Goal: Task Accomplishment & Management: Complete application form

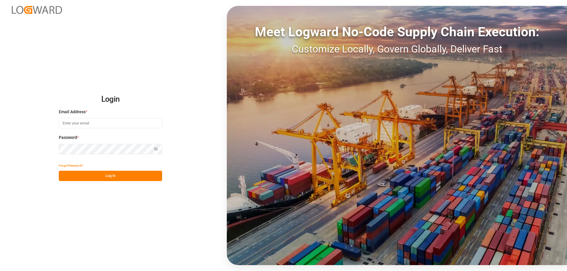
type input "mara-lynn.tan@leschaco.com"
click at [107, 181] on button "Log In" at bounding box center [110, 176] width 103 height 10
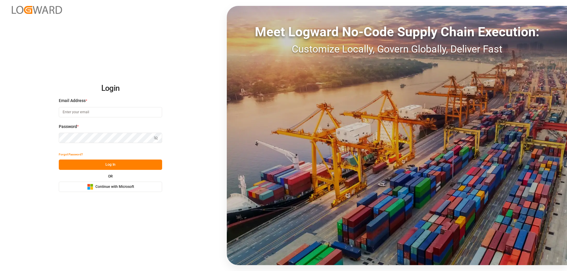
type input "mara-lynn.tan@leschaco.com"
click at [126, 163] on button "Log In" at bounding box center [110, 165] width 103 height 10
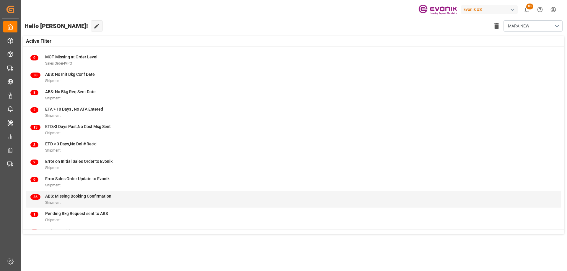
scroll to position [58, 0]
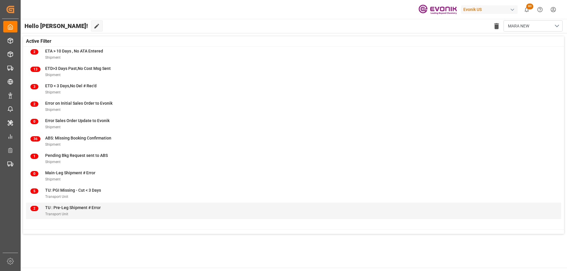
click at [91, 208] on span "TU : Pre-Leg Shipment # Error" at bounding box center [72, 207] width 55 height 5
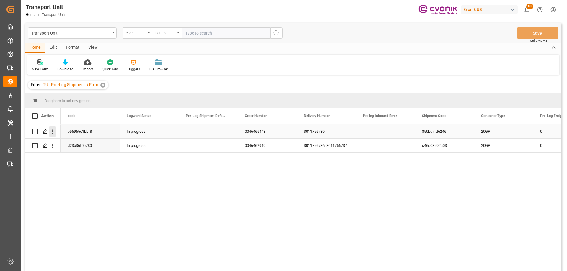
click at [53, 132] on icon "open menu" at bounding box center [52, 132] width 6 height 6
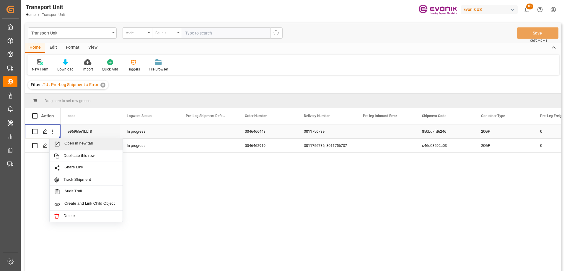
click at [67, 144] on span "Open in new tab" at bounding box center [91, 144] width 54 height 6
click at [54, 146] on icon "open menu" at bounding box center [52, 146] width 6 height 6
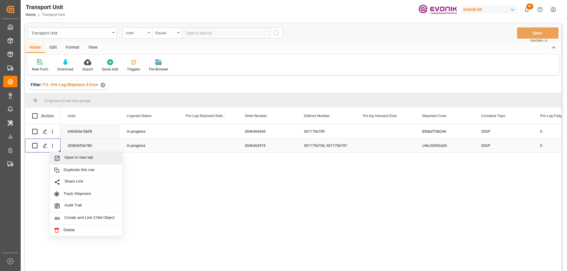
click at [63, 157] on span "Press SPACE to select this row." at bounding box center [59, 158] width 10 height 6
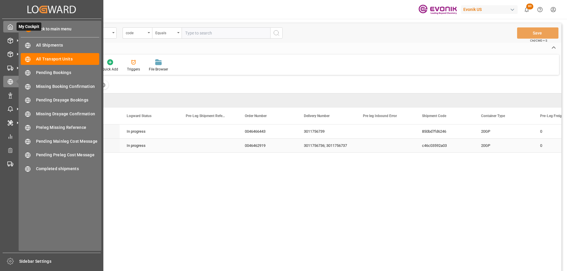
click at [15, 29] on div "My Cockpit My Cockpit" at bounding box center [51, 27] width 97 height 12
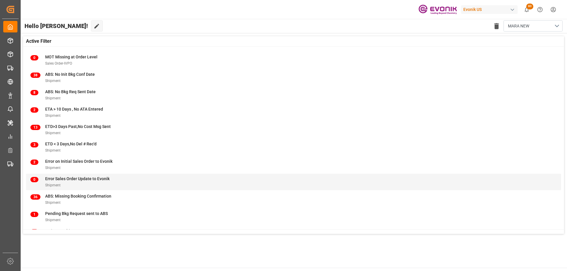
scroll to position [58, 0]
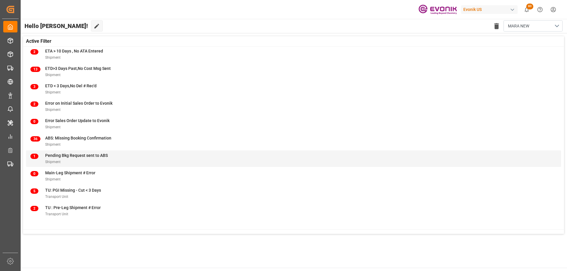
click at [115, 161] on div "1 Pending Bkg Request sent to ABS Shipment" at bounding box center [293, 159] width 526 height 12
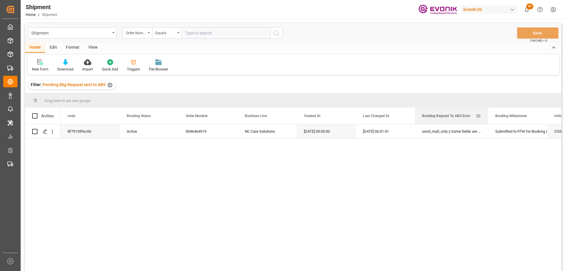
drag, startPoint x: 473, startPoint y: 112, endPoint x: 488, endPoint y: 121, distance: 16.9
click at [488, 121] on div at bounding box center [488, 116] width 2 height 17
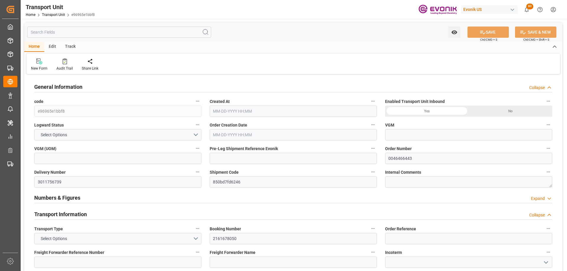
type input "OOCL"
type input "Orient Overseas Container Line Ltd"
type input "USLGB"
type input "CNSHA"
type input "5693.2"
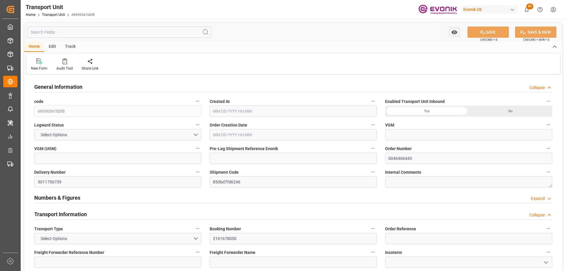
click at [77, 35] on input "text" at bounding box center [119, 32] width 184 height 11
type input "08-06-2025 04:13"
type input "10-14-2025"
type input "09-10-2025 00:00"
type input "09-07-2025 00:00"
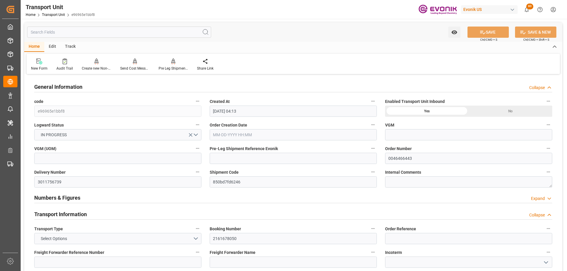
type input "09-28-2025 00:00"
type input "08-28-2025 18:00"
click at [77, 35] on input "text" at bounding box center [119, 32] width 184 height 11
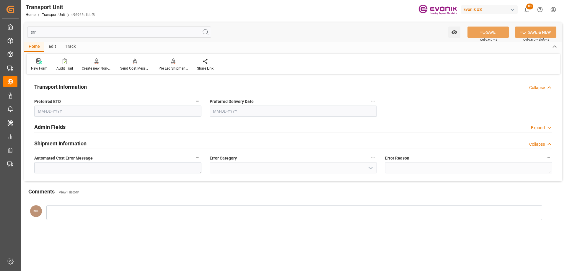
click at [77, 35] on input "err" at bounding box center [119, 32] width 184 height 11
type input "e"
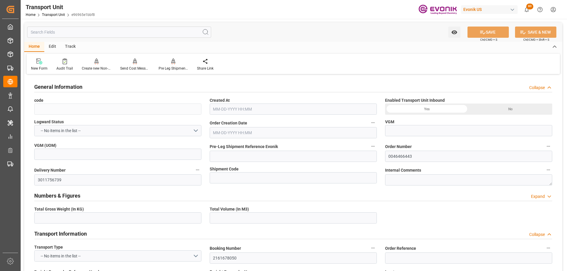
type input "e96965e1bbf8"
type input "850bd7fd6246"
type textarea "60409"
type input "United States"
type textarea "210047"
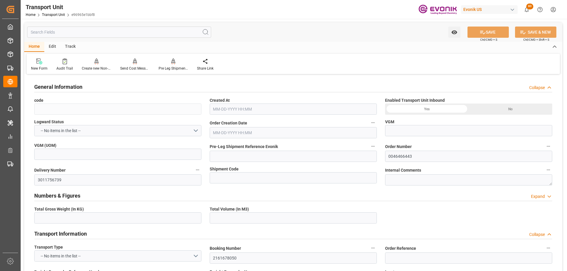
type input "Long Beach"
type input "Shanghai"
type input "kg"
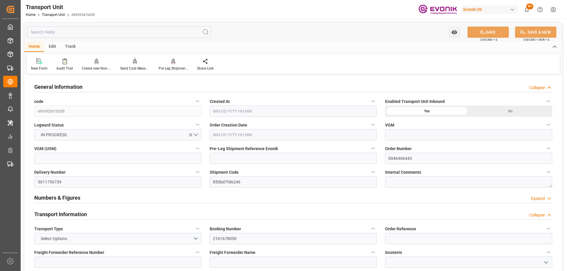
type input "10-14-2025"
type input "China"
type input "USLGB"
type input "CNSHA"
type input "09-10-2025 00:00"
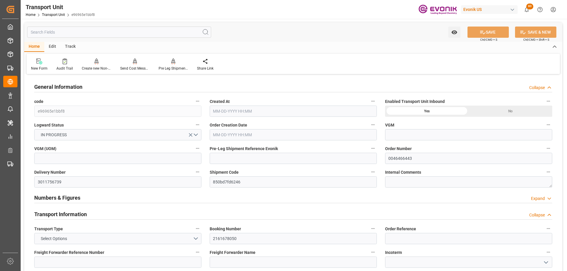
type input "09-07-2025 00:00"
type input "09-28-2025 00:00"
type input "5693.2"
type input "08-06-2025 04:13"
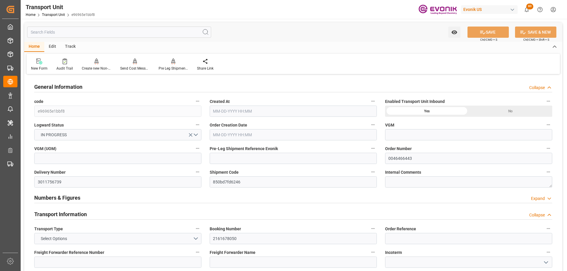
type input "08-28-2025 18:00"
click at [174, 61] on icon at bounding box center [173, 61] width 4 height 6
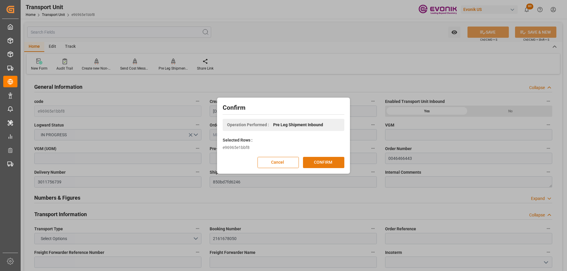
click at [333, 162] on button "CONFIRM" at bounding box center [323, 162] width 41 height 11
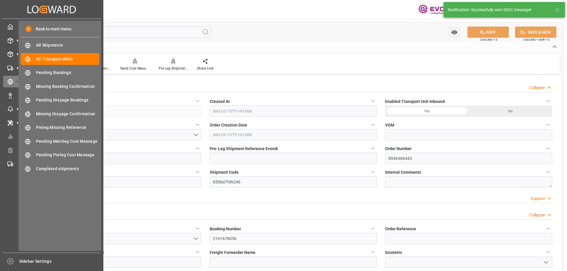
type input "OOCL"
type input "Orient Overseas Container Line Ltd"
type input "USLGB"
type input "CNSHA"
type input "5693.2"
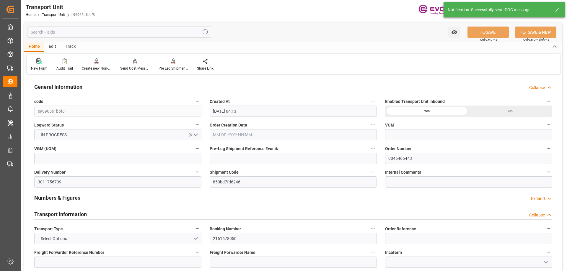
type input "08-06-2025 04:13"
type input "10-14-2025"
type input "09-10-2025 00:00"
type input "09-07-2025 00:00"
type input "09-28-2025 00:00"
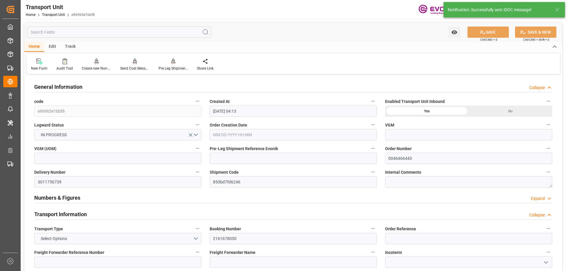
type input "09-28-2025 00:00"
type input "08-28-2025 18:00"
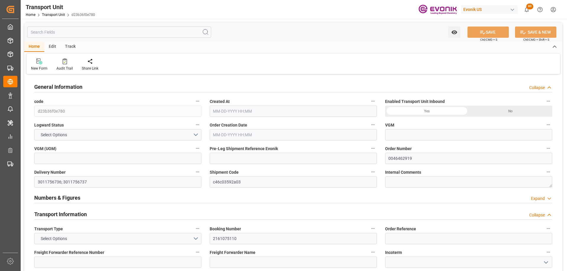
type input "OOCL"
type input "Orient Overseas Container Line Ltd"
type input "USLGB"
type input "CNSHA"
type input "6139.364"
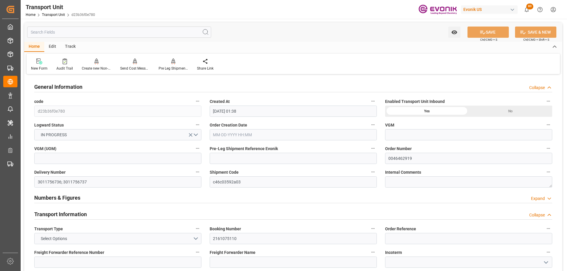
type input "07-15-2025 01:38"
type input "10-10-2025"
type input "09-10-2025 00:00"
type input "09-07-2025 00:00"
type input "09-28-2025 00:00"
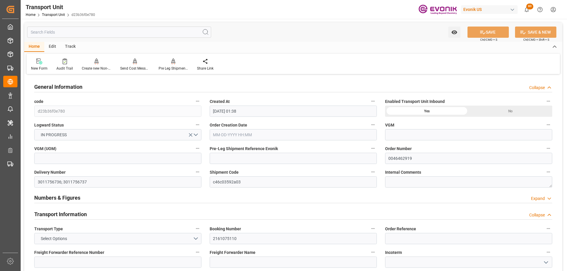
type input "09-28-2025 00:00"
type input "08-29-2025 18:00"
click at [166, 65] on div "Pre Leg Shipment Inbound" at bounding box center [173, 64] width 38 height 13
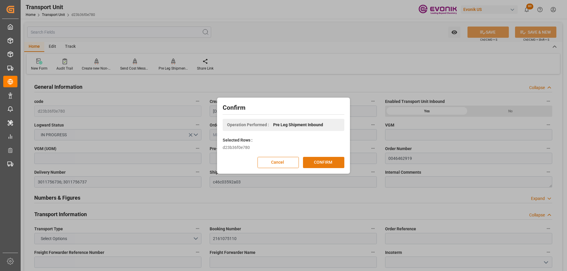
click at [328, 165] on button "CONFIRM" at bounding box center [323, 162] width 41 height 11
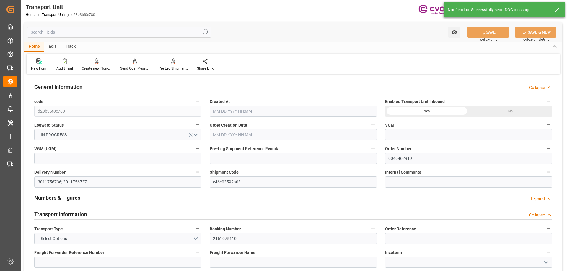
type input "OOCL"
type input "Orient Overseas Container Line Ltd"
type input "USLGB"
type input "CNSHA"
type input "6139.364"
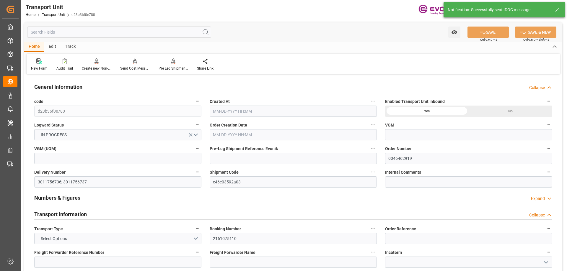
type input "07-15-2025 01:38"
type input "10-10-2025"
type input "09-10-2025 00:00"
type input "09-07-2025 00:00"
type input "09-28-2025 00:00"
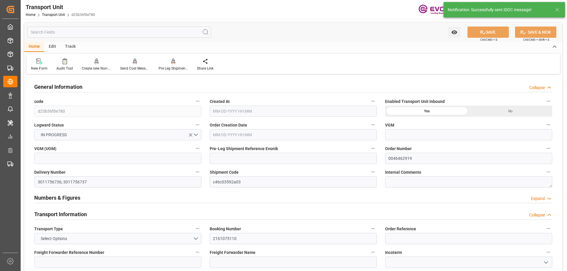
type input "09-28-2025 00:00"
type input "08-29-2025 18:00"
